Goal: Task Accomplishment & Management: Manage account settings

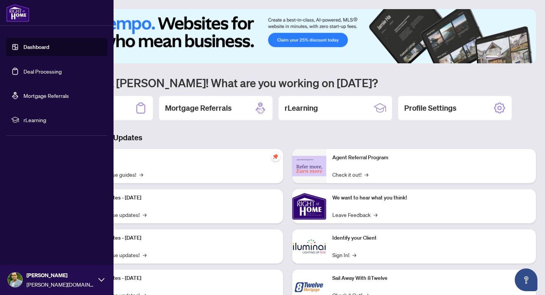
click at [40, 75] on link "Deal Processing" at bounding box center [42, 71] width 38 height 7
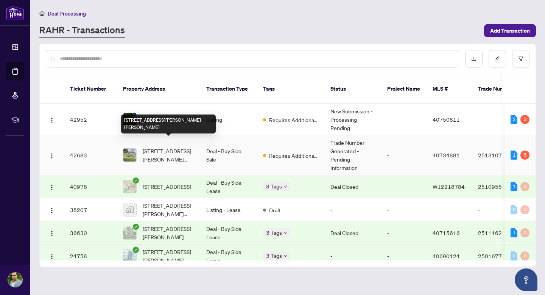
click at [171, 147] on span "[STREET_ADDRESS][PERSON_NAME][PERSON_NAME]" at bounding box center [169, 155] width 52 height 17
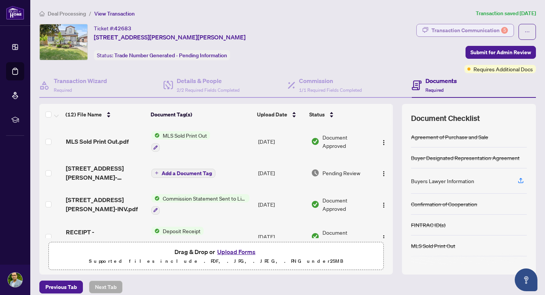
click at [479, 31] on div "Transaction Communication 5" at bounding box center [470, 30] width 77 height 12
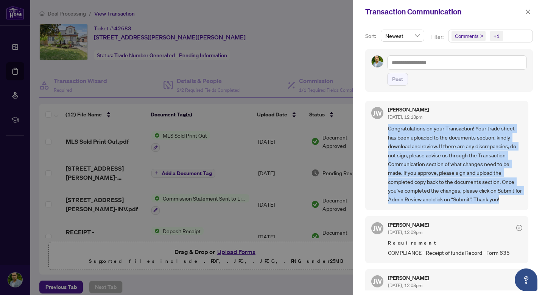
drag, startPoint x: 388, startPoint y: 128, endPoint x: 515, endPoint y: 204, distance: 147.8
click at [516, 204] on div "[PERSON_NAME] [DATE], 12:13pm Congratulations on your Transaction! Your trade s…" at bounding box center [447, 155] width 163 height 109
click at [515, 204] on div "[PERSON_NAME] [DATE], 12:13pm Congratulations on your Transaction! Your trade s…" at bounding box center [447, 155] width 163 height 109
drag, startPoint x: 513, startPoint y: 199, endPoint x: 389, endPoint y: 125, distance: 145.3
click at [389, 125] on span "Congratulations on your Transaction! Your trade sheet has been uploaded to the …" at bounding box center [455, 164] width 134 height 80
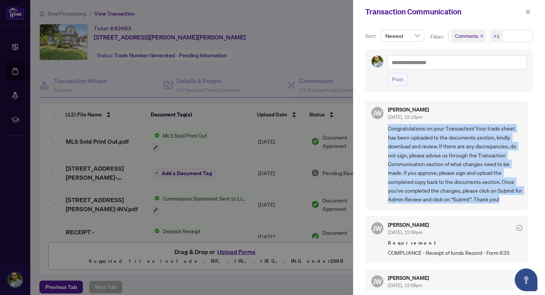
click at [389, 125] on span "Congratulations on your Transaction! Your trade sheet has been uploaded to the …" at bounding box center [455, 164] width 134 height 80
drag, startPoint x: 388, startPoint y: 128, endPoint x: 511, endPoint y: 195, distance: 140.2
click at [511, 195] on span "Congratulations on your Transaction! Your trade sheet has been uploaded to the …" at bounding box center [455, 164] width 134 height 80
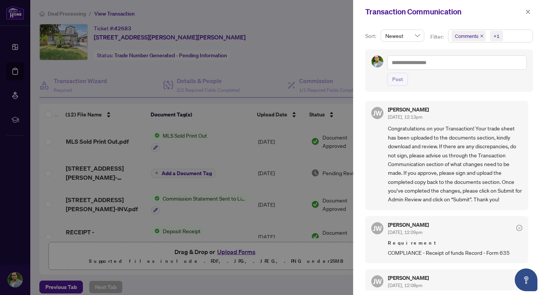
click at [309, 48] on div at bounding box center [272, 147] width 545 height 295
click at [524, 9] on button "button" at bounding box center [528, 11] width 10 height 9
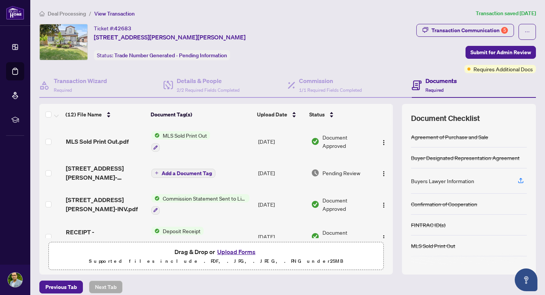
click at [306, 59] on div "Ticket #: 42683 [STREET_ADDRESS][PERSON_NAME][PERSON_NAME] Status: Trade Number…" at bounding box center [226, 42] width 374 height 36
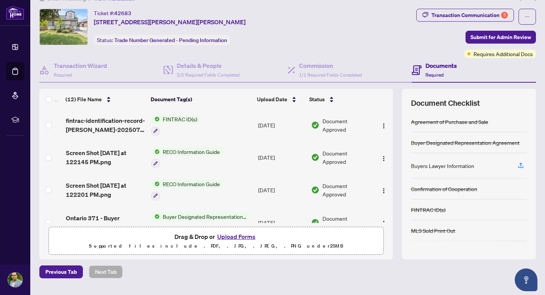
scroll to position [275, 0]
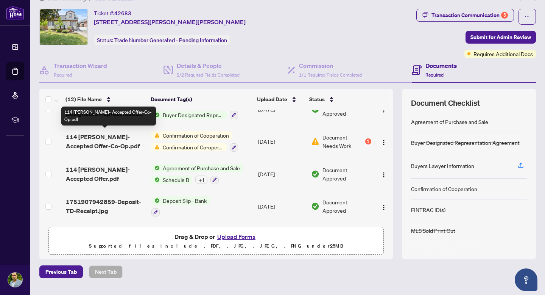
click at [107, 143] on span "114 [PERSON_NAME]- Accepted Offer-Co-Op.pdf" at bounding box center [106, 141] width 80 height 18
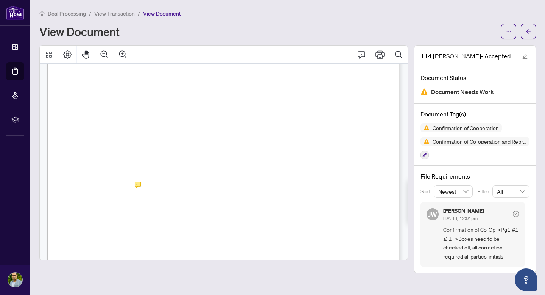
scroll to position [76, 0]
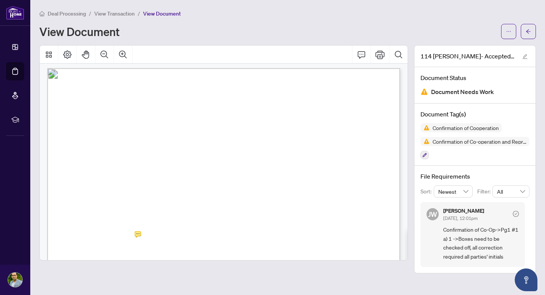
scroll to position [2, 0]
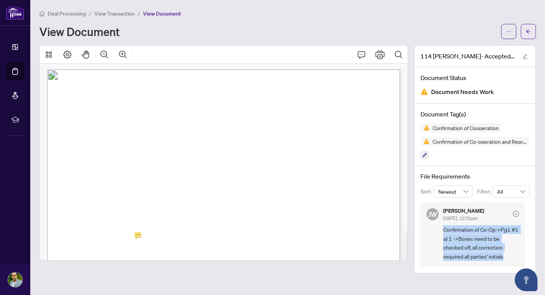
drag, startPoint x: 444, startPoint y: 229, endPoint x: 511, endPoint y: 258, distance: 73.3
click at [511, 258] on span "Confirmation of Co-Op->Pg1 #1 a) 1 ->Boxes need to be checked off, all correcti…" at bounding box center [482, 243] width 76 height 36
click at [505, 253] on span "Confirmation of Co-Op->Pg1 #1 a) 1 ->Boxes need to be checked off, all correcti…" at bounding box center [482, 243] width 76 height 36
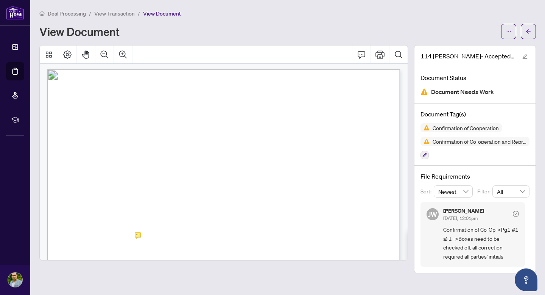
click at [465, 277] on main "Deal Processing / View Transaction / View Document View Document 114 Dodson- Ac…" at bounding box center [287, 147] width 515 height 295
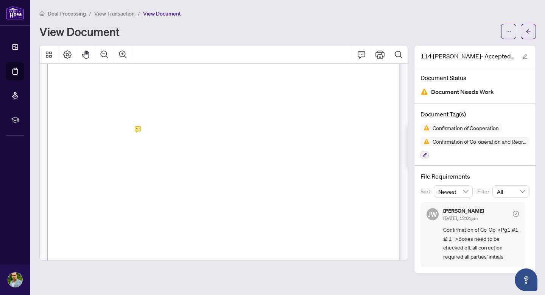
scroll to position [123, 0]
click at [156, 117] on div "Authentisign ID: 229C4736-B15A-F011-8F7C-000D3A8A9962 Authentisign ID: 4D6C9CDD…" at bounding box center [316, 296] width 538 height 696
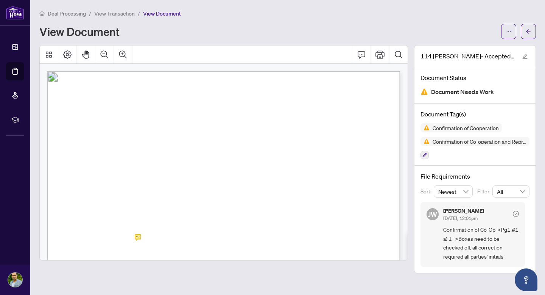
click at [459, 230] on span "Confirmation of Co-Op->Pg1 #1 a) 1 ->Boxes need to be checked off, all correcti…" at bounding box center [482, 243] width 76 height 36
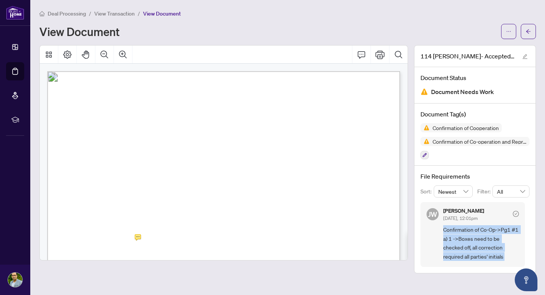
click at [459, 230] on span "Confirmation of Co-Op->Pg1 #1 a) 1 ->Boxes need to be checked off, all correcti…" at bounding box center [482, 243] width 76 height 36
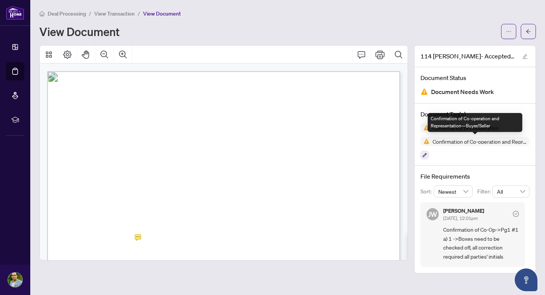
click at [454, 142] on span "Confirmation of Co-operation and Representation—Buyer/Seller" at bounding box center [480, 141] width 100 height 5
click at [425, 140] on img at bounding box center [425, 141] width 9 height 9
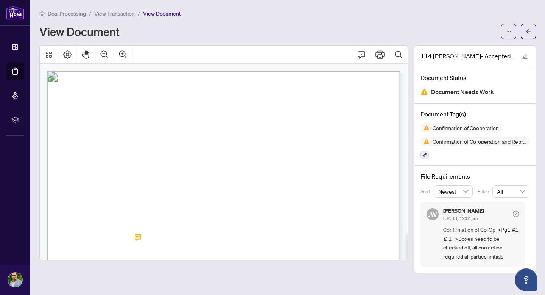
click at [161, 13] on span "View Document" at bounding box center [162, 13] width 38 height 7
click at [117, 14] on span "View Transaction" at bounding box center [114, 13] width 41 height 7
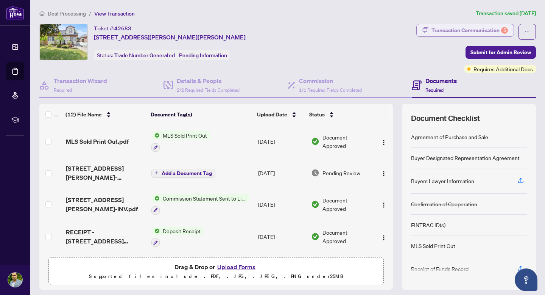
click at [460, 26] on div "Transaction Communication 5" at bounding box center [470, 30] width 77 height 12
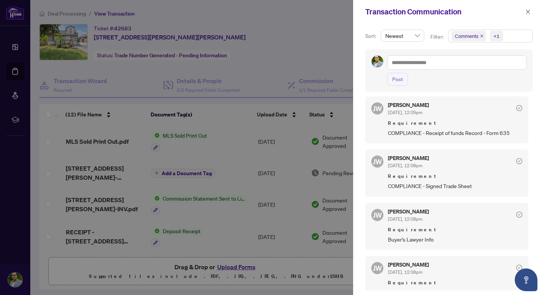
scroll to position [120, 0]
click at [423, 131] on span "COMPLIANCE - Receipt of funds Record - Form 635" at bounding box center [455, 132] width 134 height 9
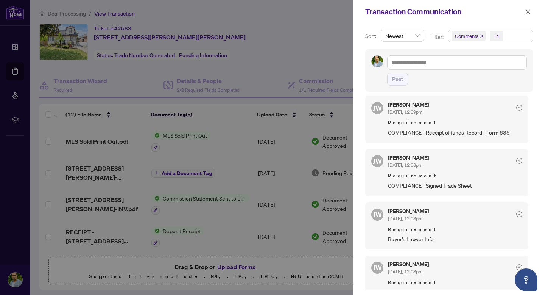
click at [434, 133] on span "COMPLIANCE - Receipt of funds Record - Form 635" at bounding box center [455, 132] width 134 height 9
click at [432, 188] on span "COMPLIANCE - Signed Trade Sheet" at bounding box center [455, 185] width 134 height 9
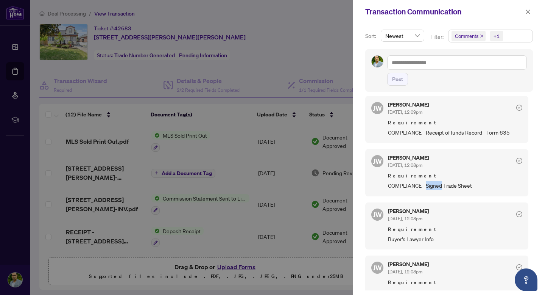
click at [432, 188] on span "COMPLIANCE - Signed Trade Sheet" at bounding box center [455, 185] width 134 height 9
click at [424, 184] on span "COMPLIANCE - Signed Trade Sheet" at bounding box center [455, 185] width 134 height 9
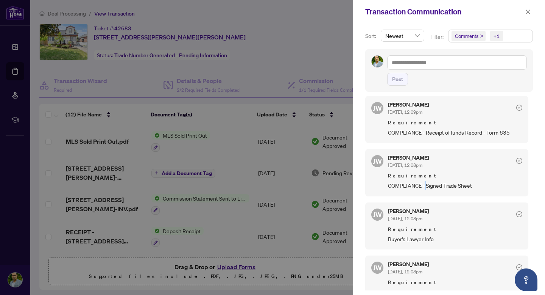
click at [424, 184] on span "COMPLIANCE - Signed Trade Sheet" at bounding box center [455, 185] width 134 height 9
click at [428, 186] on span "COMPLIANCE - Signed Trade Sheet" at bounding box center [455, 185] width 134 height 9
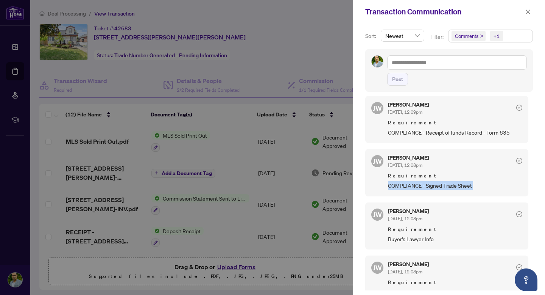
click at [428, 186] on span "COMPLIANCE - Signed Trade Sheet" at bounding box center [455, 185] width 134 height 9
drag, startPoint x: 528, startPoint y: 186, endPoint x: 526, endPoint y: 195, distance: 9.4
click at [526, 195] on div "JW Jocelyne Wong Aug/20/2025, 12:13pm Congratulations on your Transaction! Your…" at bounding box center [450, 193] width 168 height 194
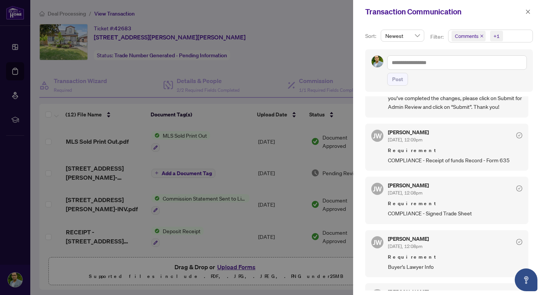
scroll to position [94, 0]
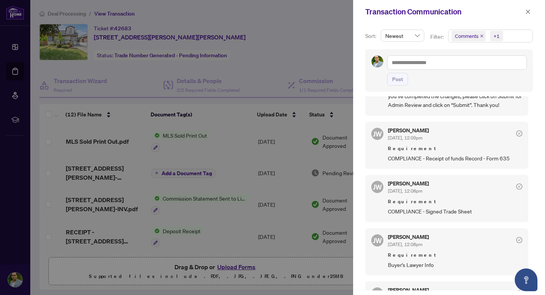
click at [319, 141] on div at bounding box center [272, 147] width 545 height 295
click at [528, 16] on span "button" at bounding box center [528, 12] width 5 height 12
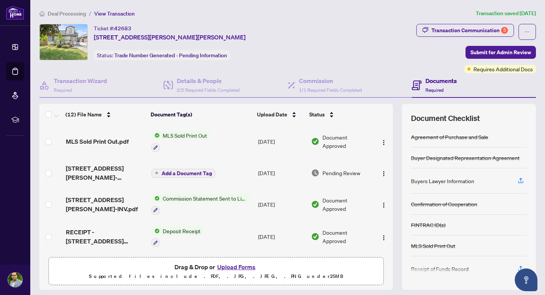
drag, startPoint x: 393, startPoint y: 139, endPoint x: 392, endPoint y: 144, distance: 5.3
click at [392, 144] on div "MLS Sold Print Out.pdf MLS Sold Print Out Aug/20/2025 Document Approved 114 DOD…" at bounding box center [216, 189] width 354 height 128
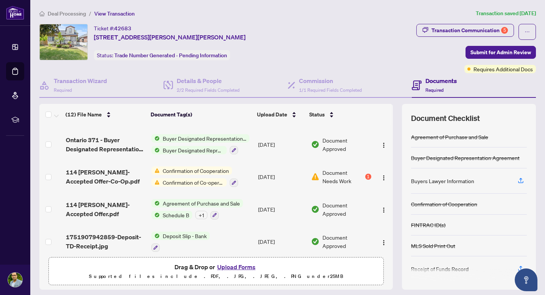
scroll to position [260, 0]
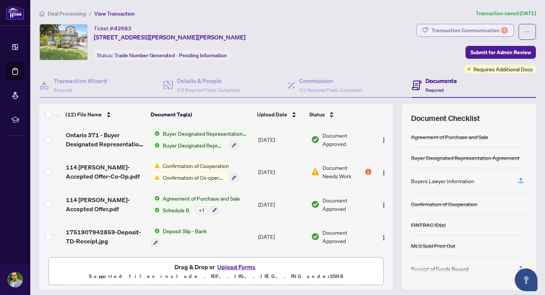
click at [460, 33] on div "Transaction Communication 5" at bounding box center [470, 30] width 77 height 12
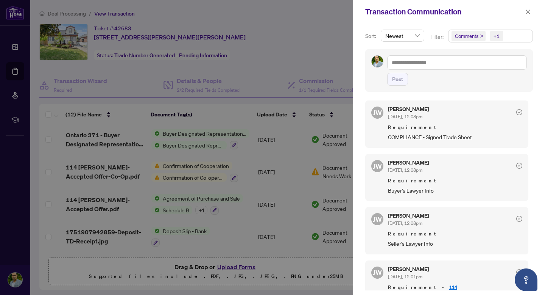
scroll to position [172, 0]
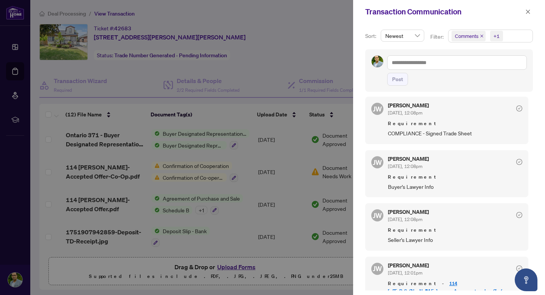
click at [453, 178] on span "Requirement" at bounding box center [455, 177] width 134 height 8
click at [388, 192] on div "JW Jocelyne Wong Aug/20/2025, 12:08pm Requirement Buyer's Lawyer Info" at bounding box center [447, 173] width 163 height 47
click at [252, 167] on div at bounding box center [272, 147] width 545 height 295
click at [258, 181] on div at bounding box center [272, 147] width 545 height 295
click at [524, 18] on div "Transaction Communication" at bounding box center [449, 11] width 192 height 23
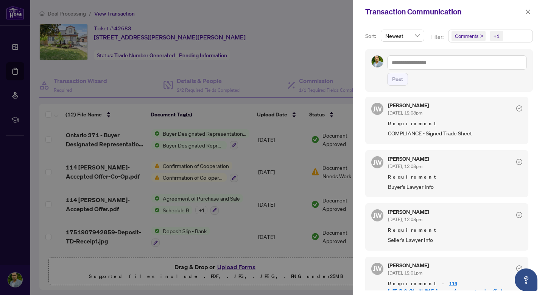
click at [534, 12] on div "Transaction Communication" at bounding box center [449, 11] width 192 height 23
click at [526, 12] on icon "close" at bounding box center [528, 11] width 5 height 5
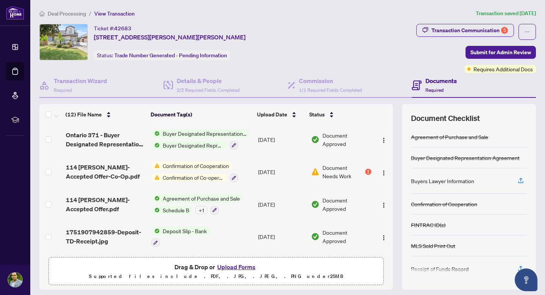
click at [341, 55] on div "Ticket #: 42683 [STREET_ADDRESS][PERSON_NAME][PERSON_NAME] Status: Trade Number…" at bounding box center [226, 42] width 374 height 36
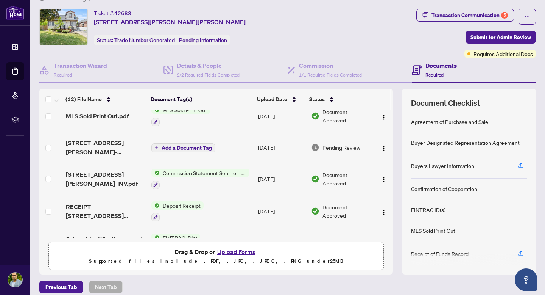
scroll to position [0, 0]
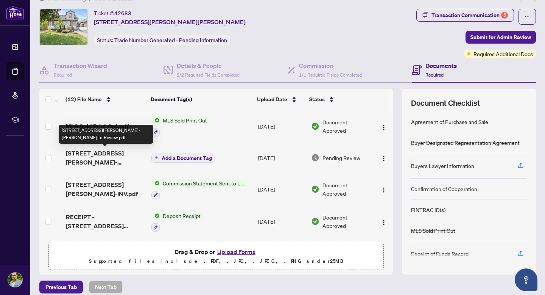
click at [92, 156] on span "[STREET_ADDRESS][PERSON_NAME]-[PERSON_NAME] to Review.pdf" at bounding box center [106, 157] width 80 height 18
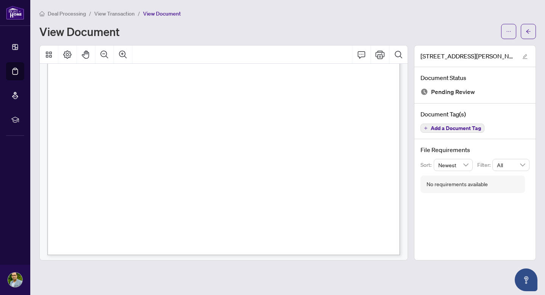
scroll to position [276, 0]
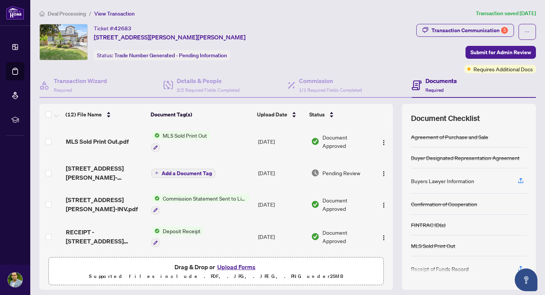
click at [324, 56] on div "Ticket #: 42683 [STREET_ADDRESS][PERSON_NAME][PERSON_NAME] Status: Trade Number…" at bounding box center [226, 42] width 374 height 36
click at [81, 53] on img at bounding box center [64, 42] width 48 height 36
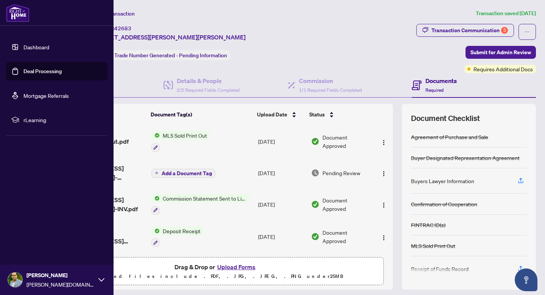
click at [39, 50] on link "Dashboard" at bounding box center [36, 47] width 26 height 7
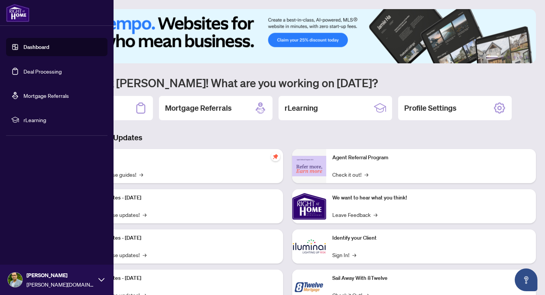
click at [39, 71] on link "Deal Processing" at bounding box center [42, 71] width 38 height 7
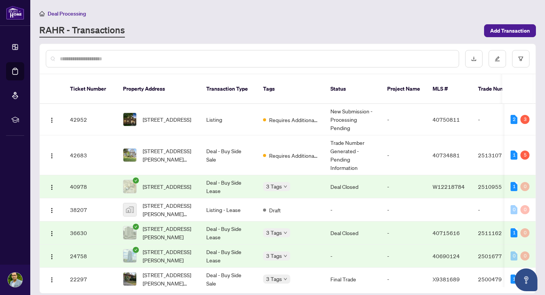
scroll to position [6, 0]
